Goal: Task Accomplishment & Management: Use online tool/utility

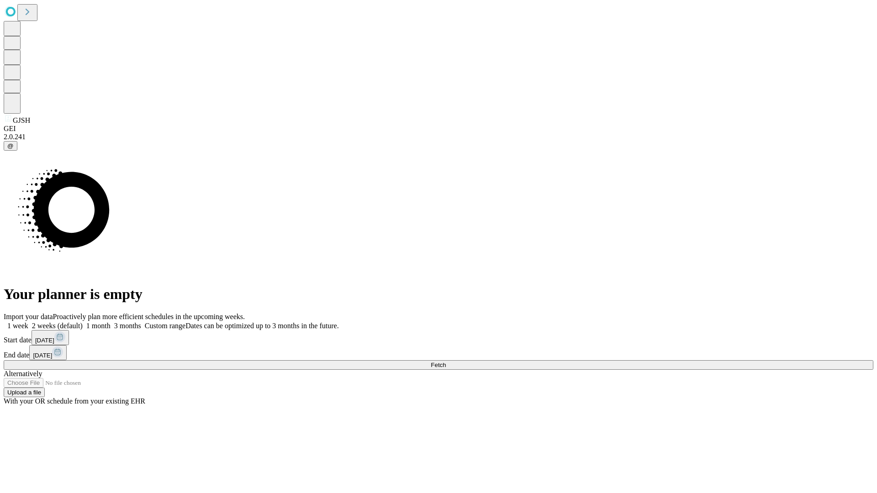
click at [446, 362] on span "Fetch" at bounding box center [438, 365] width 15 height 7
